Goal: Transaction & Acquisition: Purchase product/service

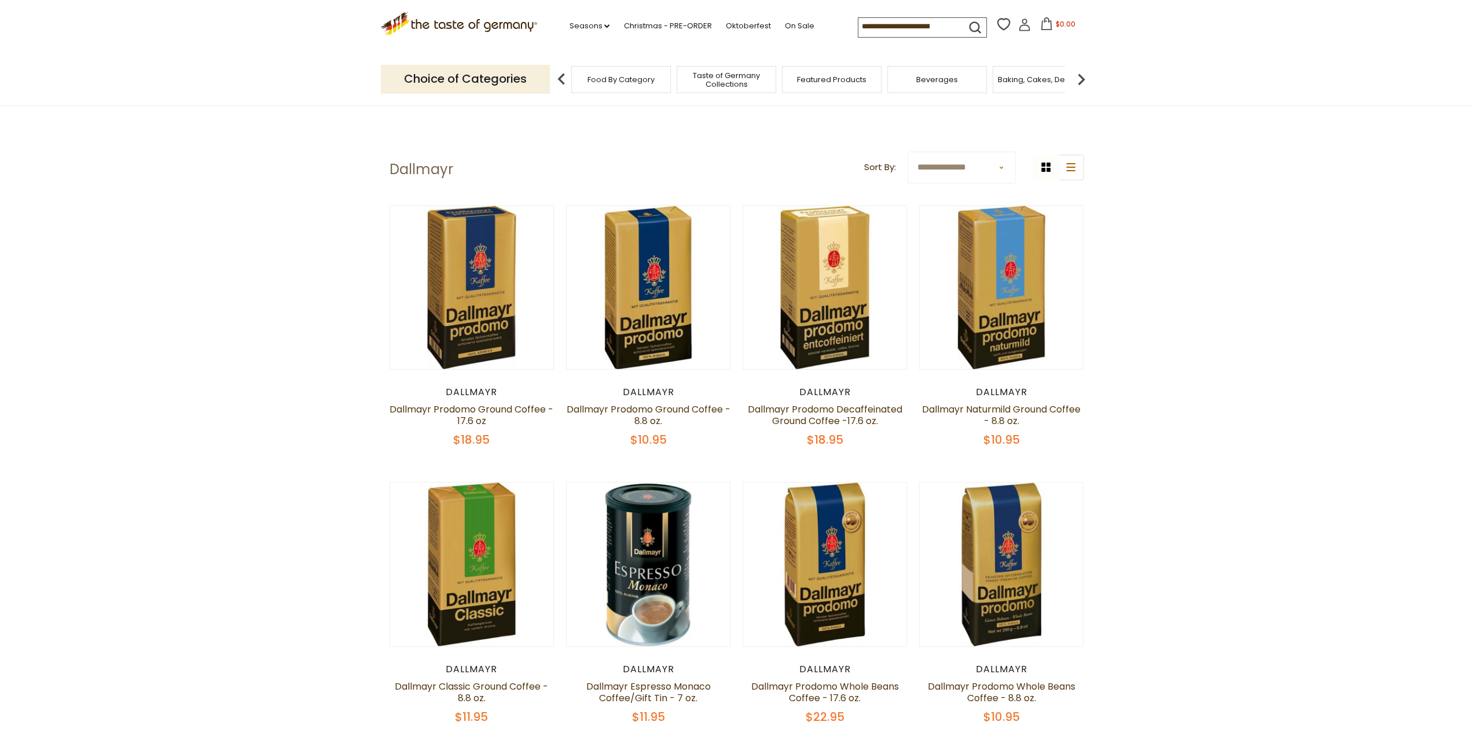
click at [907, 31] on input at bounding box center [907, 26] width 98 height 16
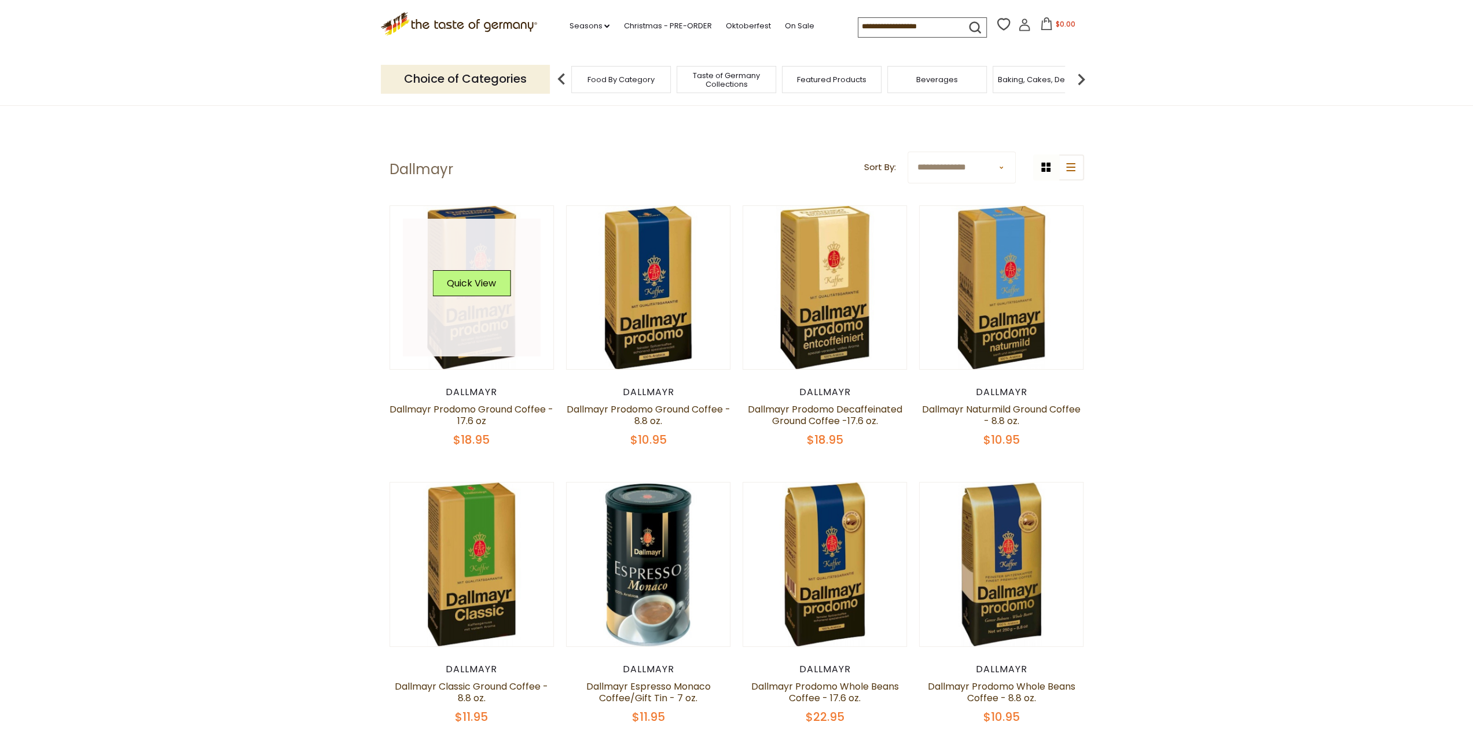
click at [469, 311] on link at bounding box center [472, 288] width 138 height 138
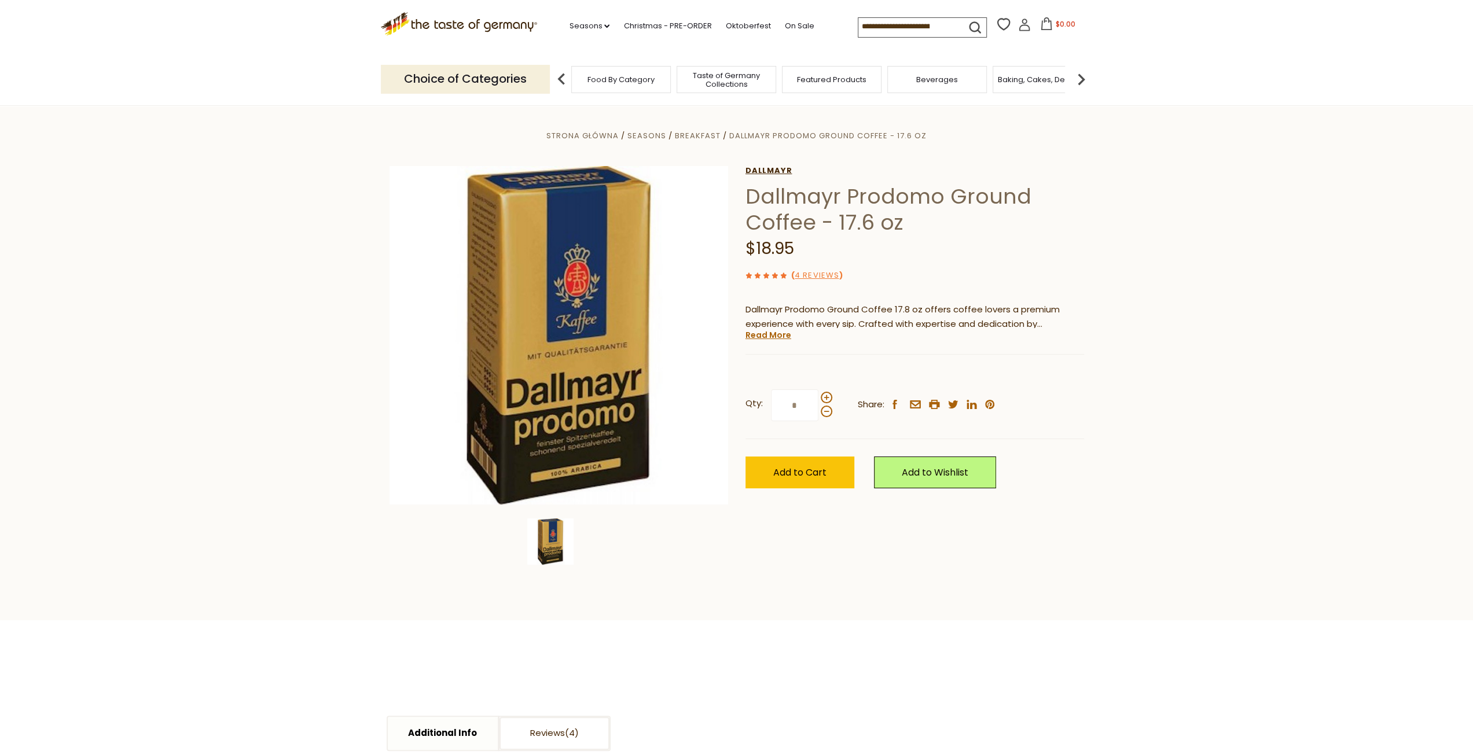
click at [1036, 172] on link "Dallmayr" at bounding box center [915, 170] width 339 height 9
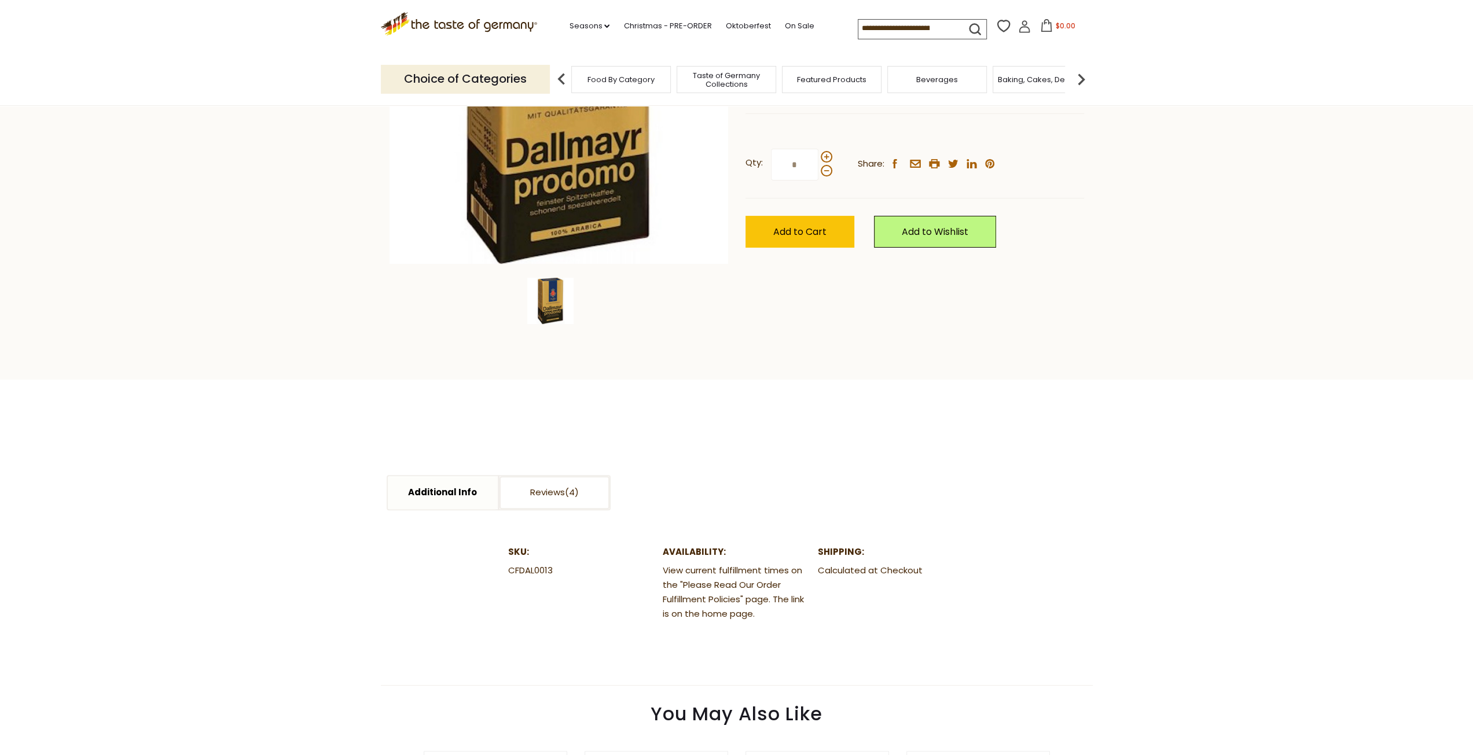
scroll to position [463, 0]
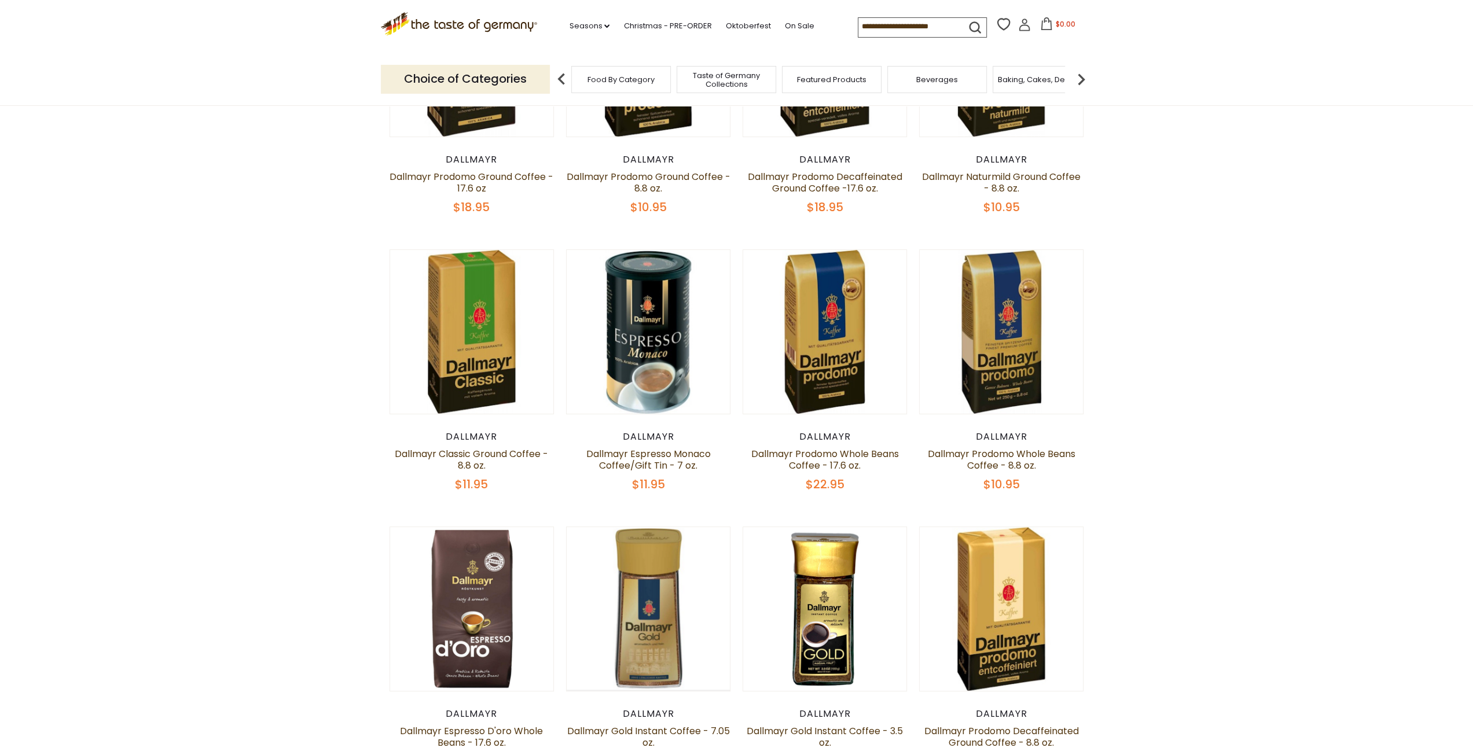
scroll to position [521, 0]
